Goal: Task Accomplishment & Management: Use online tool/utility

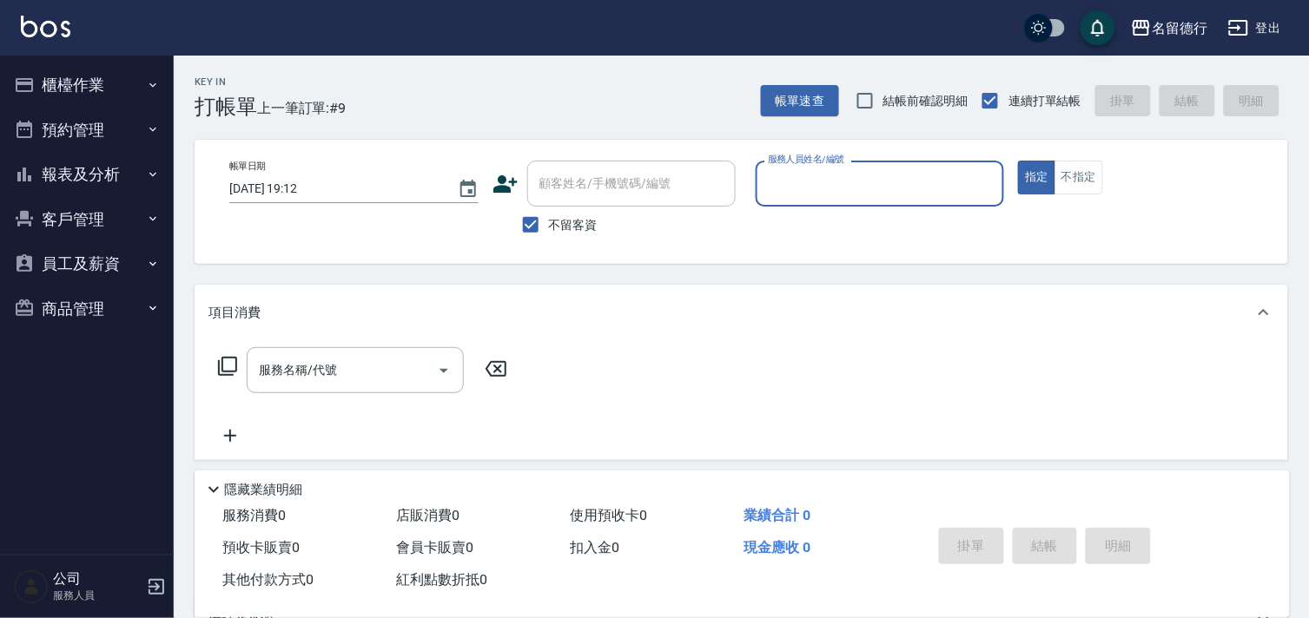
click at [63, 84] on button "櫃檯作業" at bounding box center [87, 85] width 160 height 45
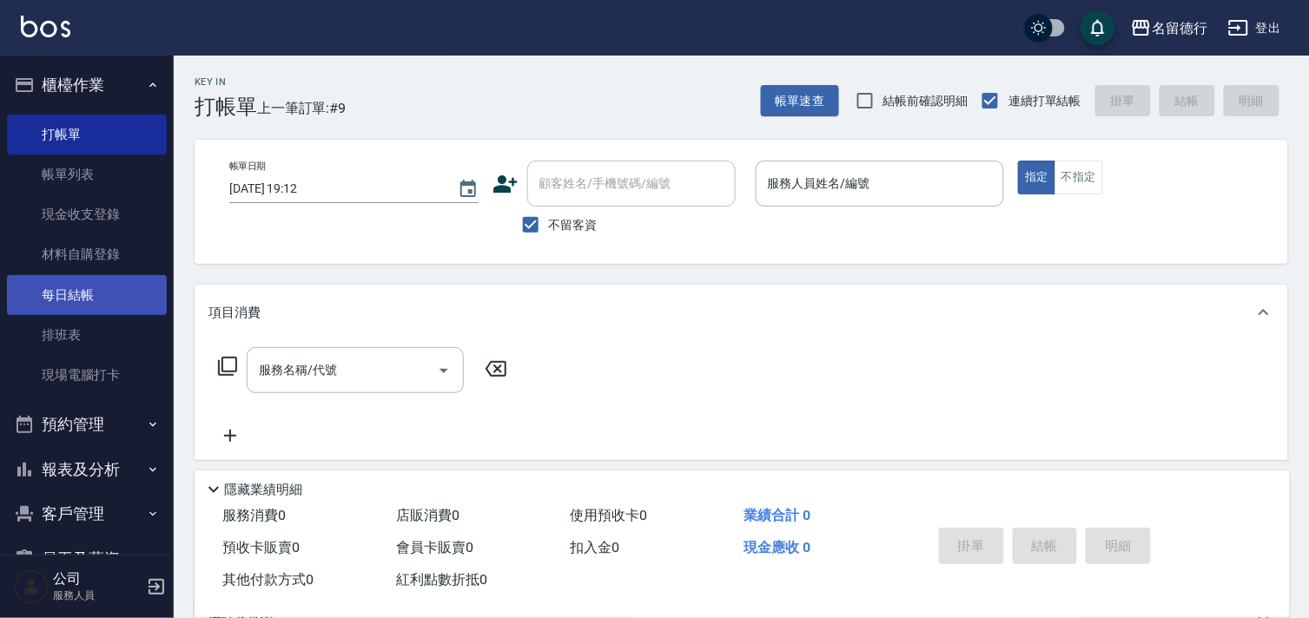
click at [73, 296] on link "每日結帳" at bounding box center [87, 295] width 160 height 40
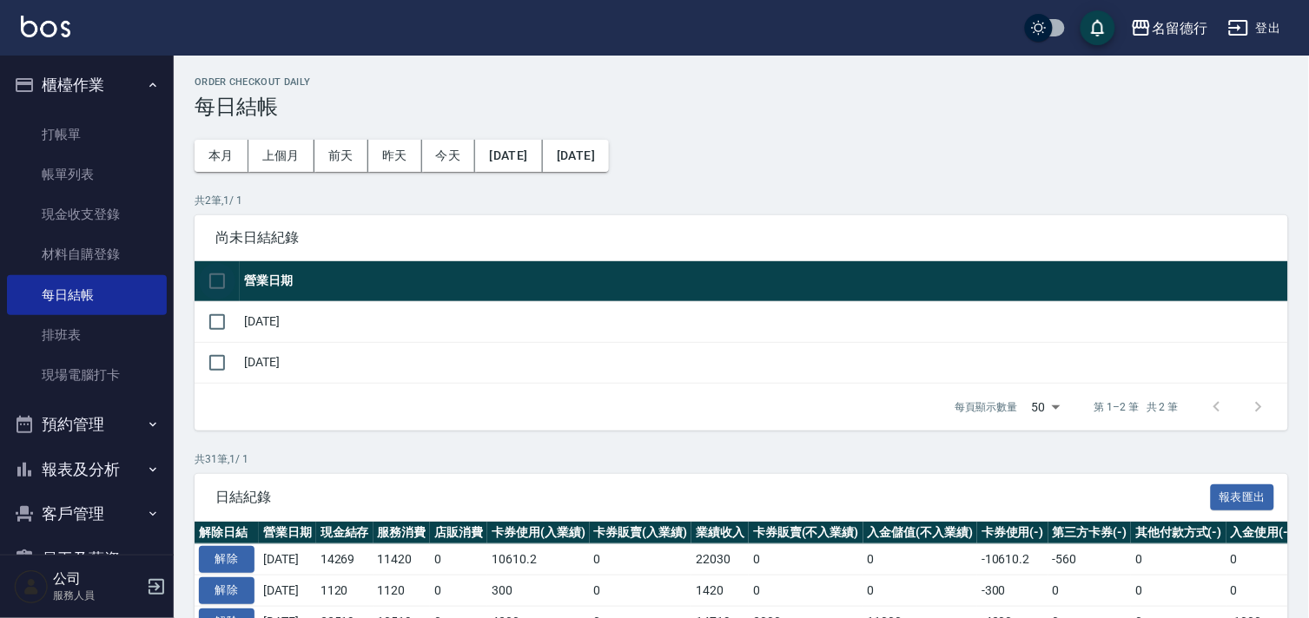
click at [218, 285] on input "checkbox" at bounding box center [217, 281] width 36 height 36
checkbox input "true"
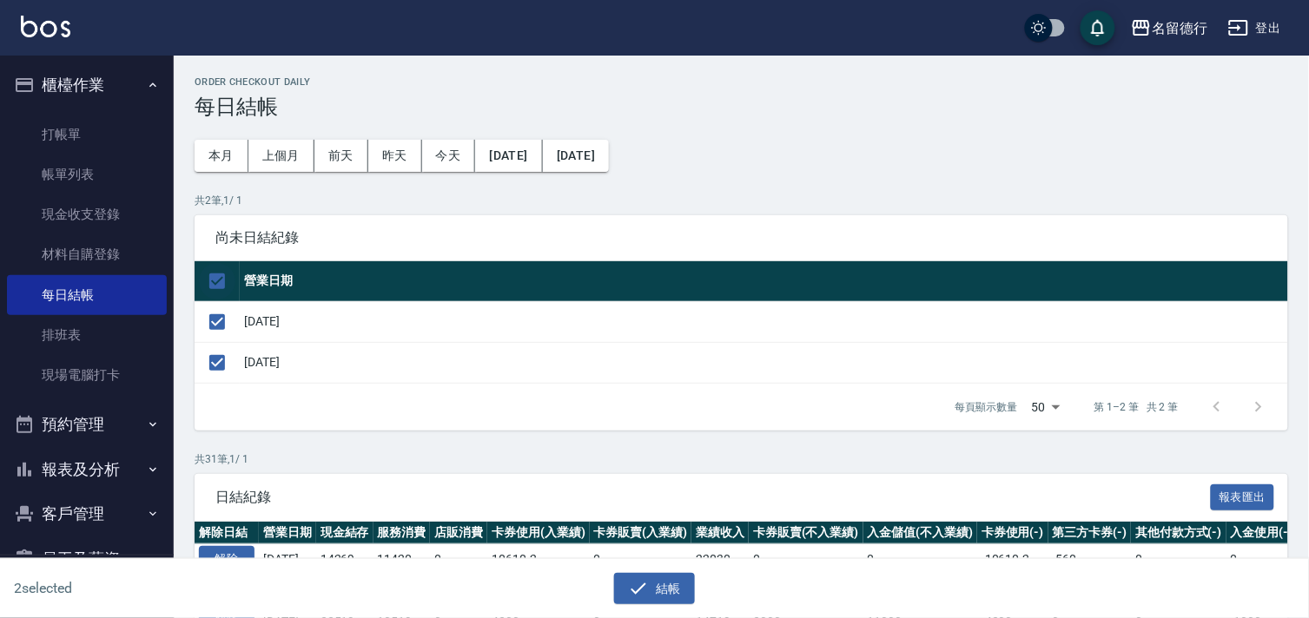
checkbox input "true"
click at [667, 584] on button "結帳" at bounding box center [654, 589] width 81 height 32
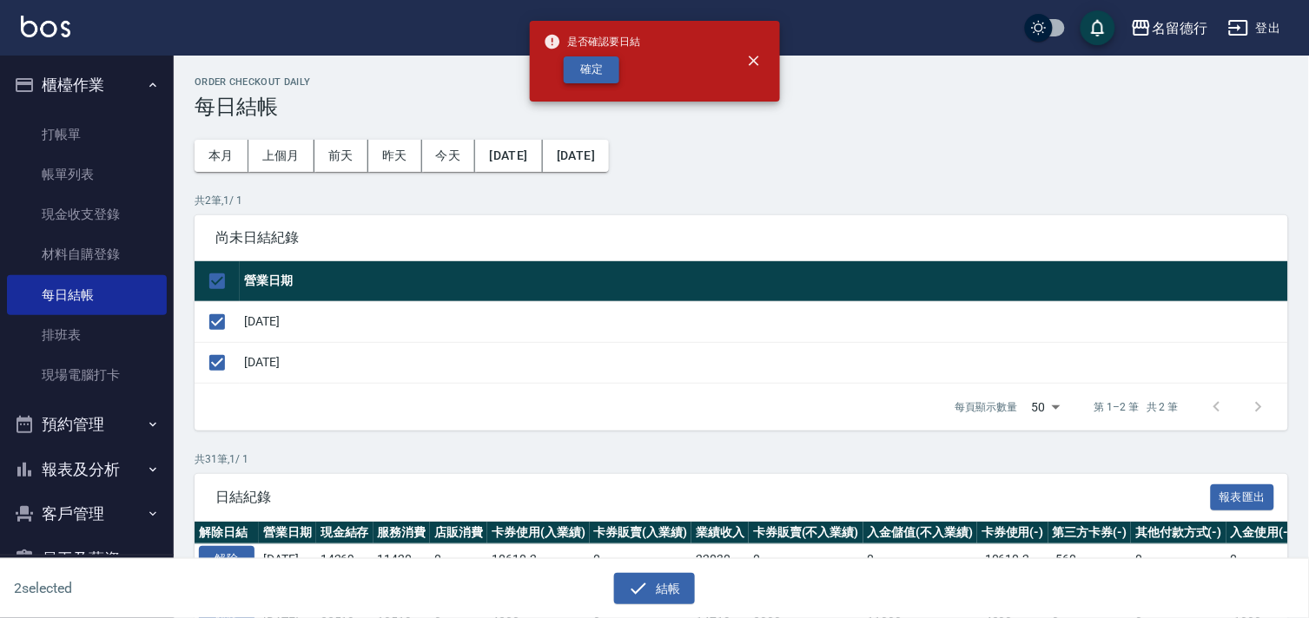
click at [587, 74] on button "確定" at bounding box center [592, 69] width 56 height 27
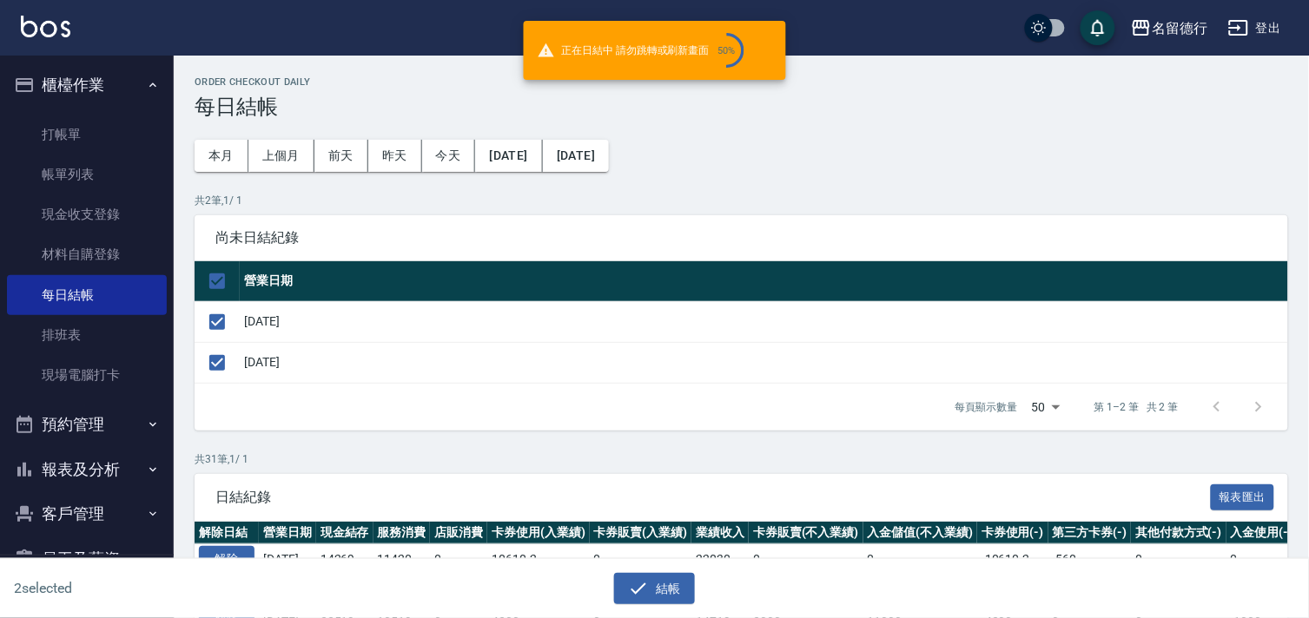
checkbox input "false"
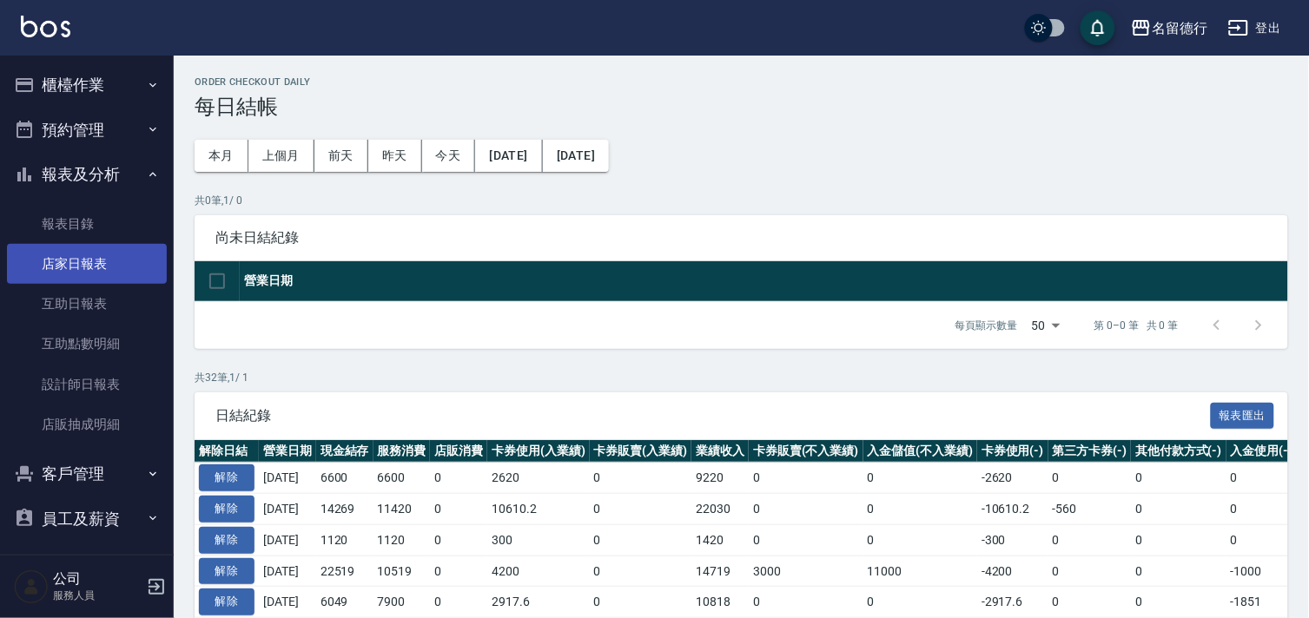
click at [73, 271] on link "店家日報表" at bounding box center [87, 264] width 160 height 40
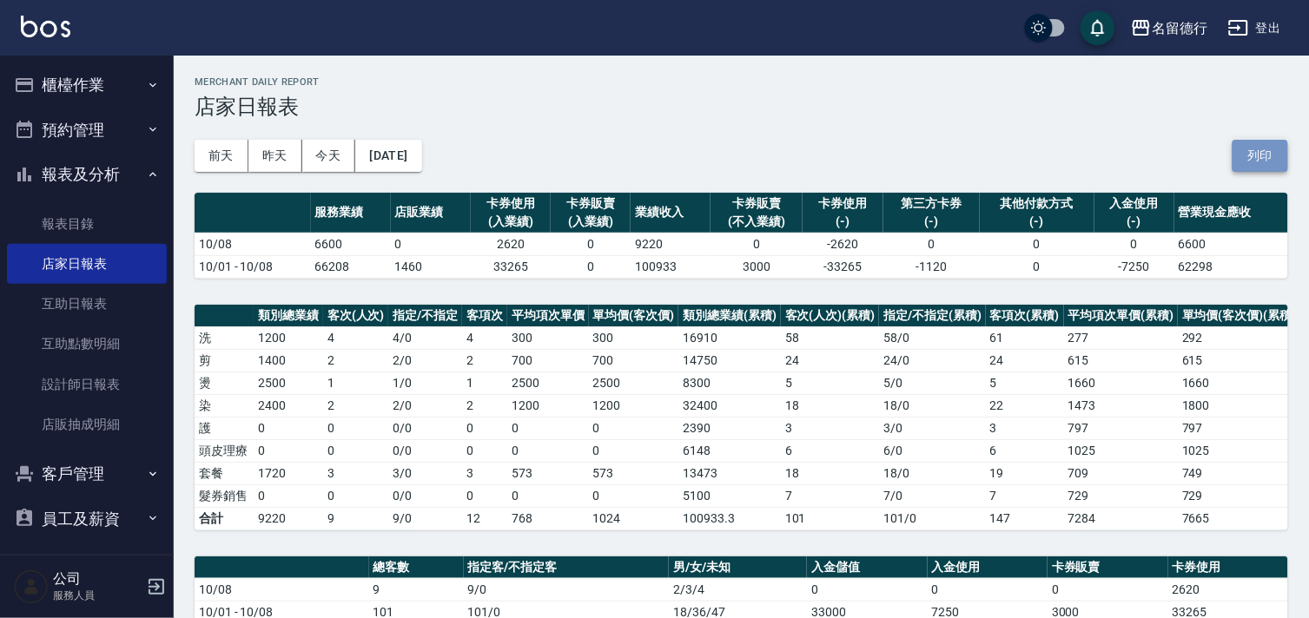
click at [1264, 159] on button "列印" at bounding box center [1261, 156] width 56 height 32
click at [73, 377] on link "設計師日報表" at bounding box center [87, 385] width 160 height 40
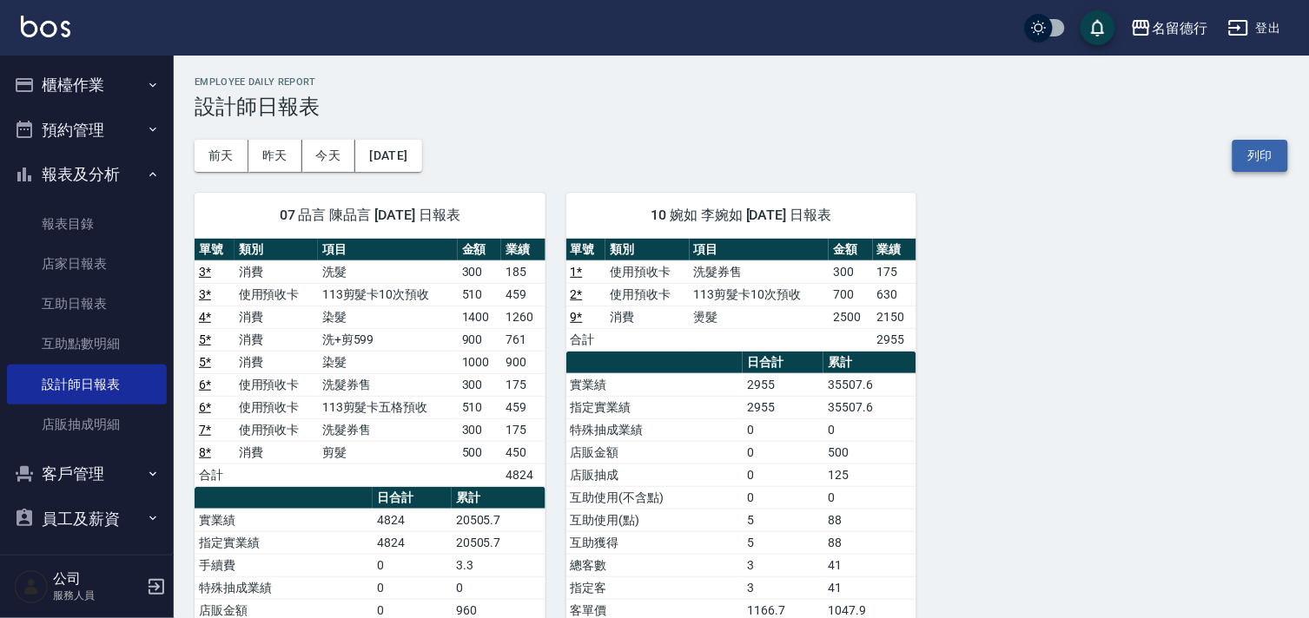
click at [1252, 154] on button "列印" at bounding box center [1261, 156] width 56 height 32
